Goal: Navigation & Orientation: Find specific page/section

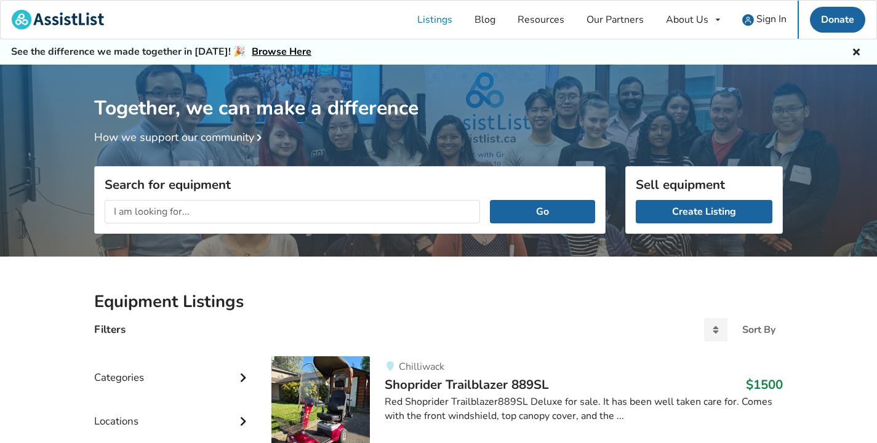
click at [242, 210] on input "text" at bounding box center [292, 211] width 375 height 23
click at [454, 15] on link "Listings" at bounding box center [434, 20] width 57 height 38
click at [547, 20] on link "Resources" at bounding box center [540, 20] width 69 height 38
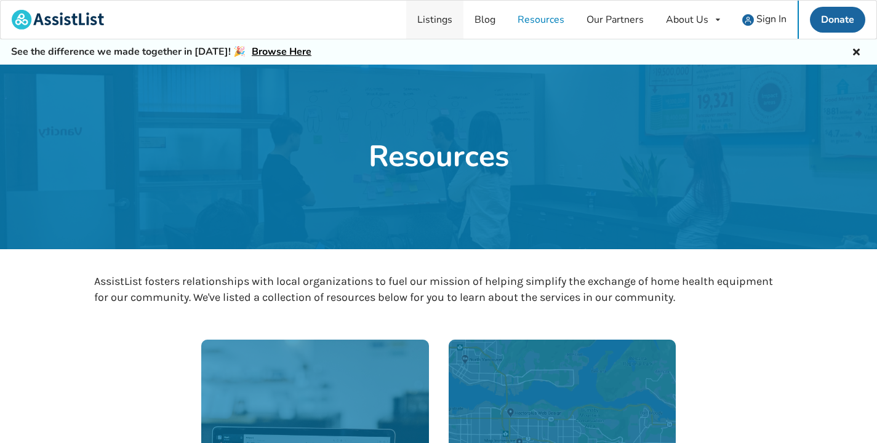
click at [421, 17] on link "Listings" at bounding box center [434, 20] width 57 height 38
